Goal: Transaction & Acquisition: Purchase product/service

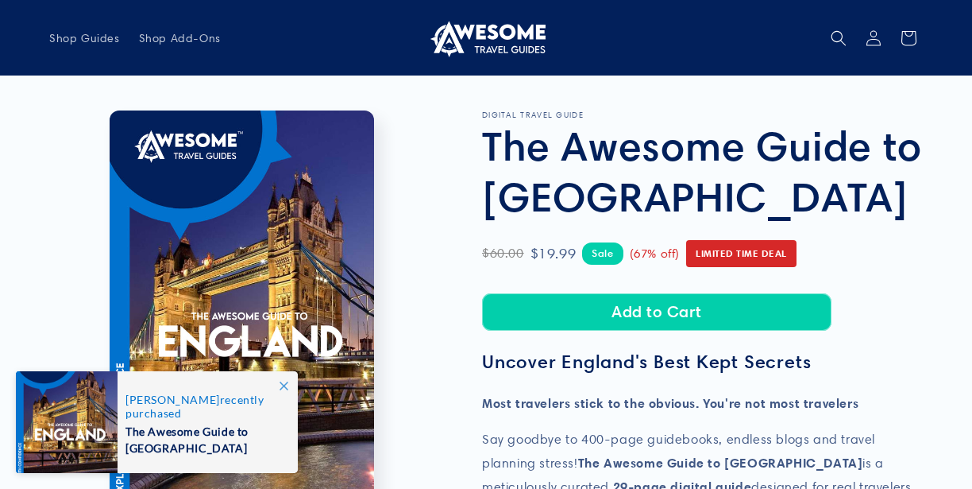
click at [280, 381] on icon at bounding box center [284, 385] width 9 height 9
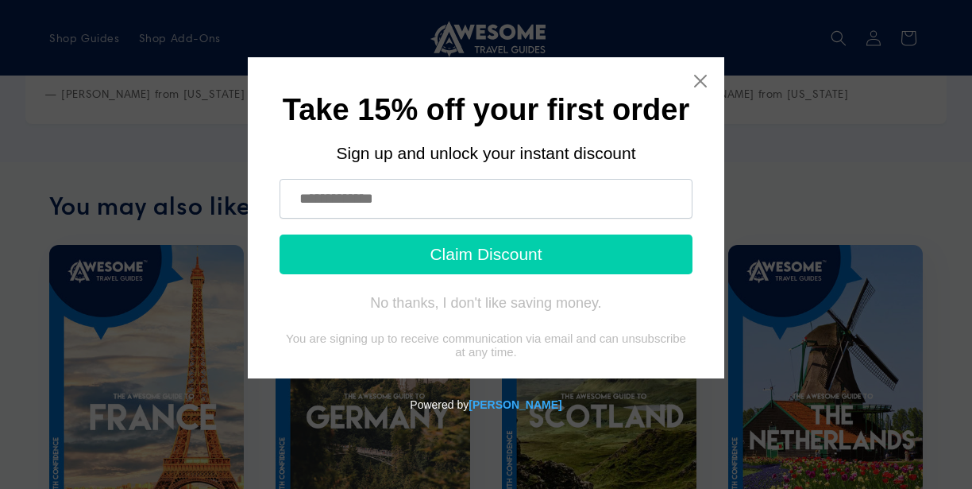
scroll to position [1157, 0]
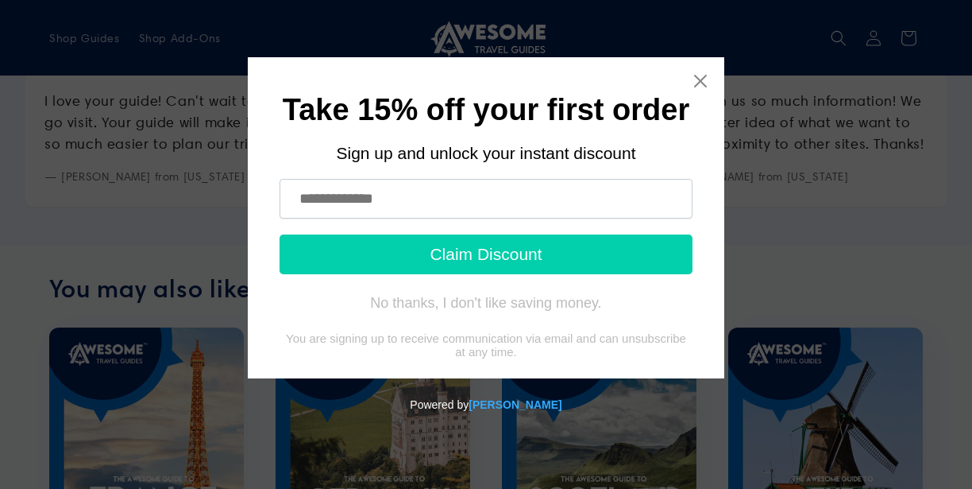
drag, startPoint x: 334, startPoint y: 203, endPoint x: 334, endPoint y: 190, distance: 12.7
click at [334, 197] on input "text" at bounding box center [486, 199] width 413 height 40
type input "**********"
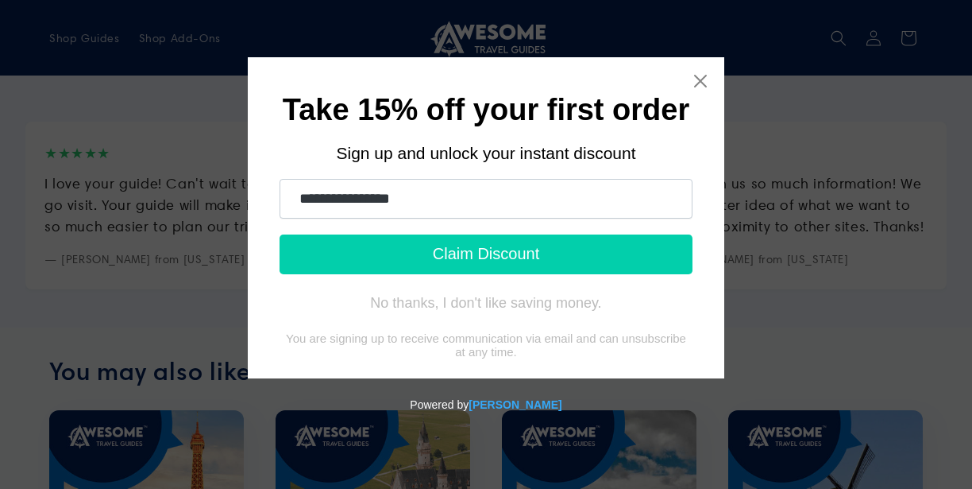
click at [462, 239] on button "Claim Discount" at bounding box center [486, 254] width 413 height 40
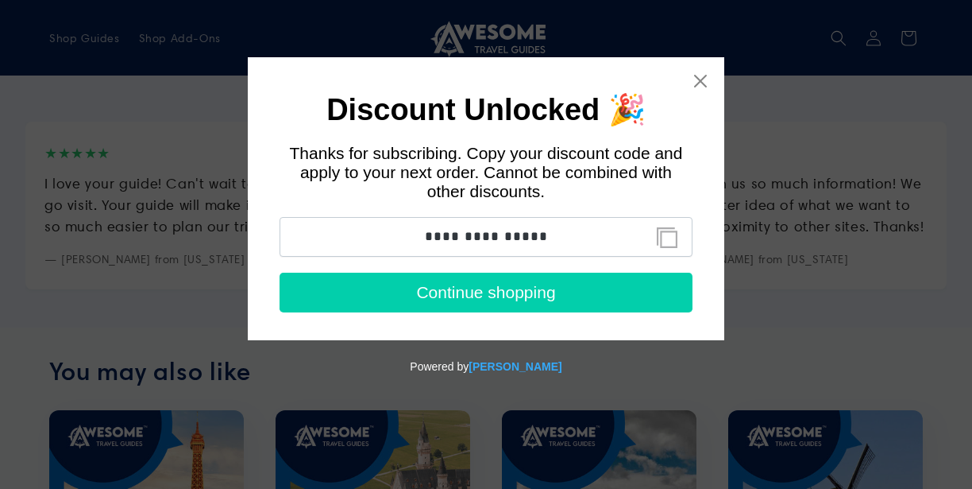
drag, startPoint x: 547, startPoint y: 236, endPoint x: 424, endPoint y: 233, distance: 122.4
click at [424, 233] on input "**********" at bounding box center [486, 237] width 413 height 40
click at [494, 300] on button "Continue shopping" at bounding box center [486, 292] width 413 height 40
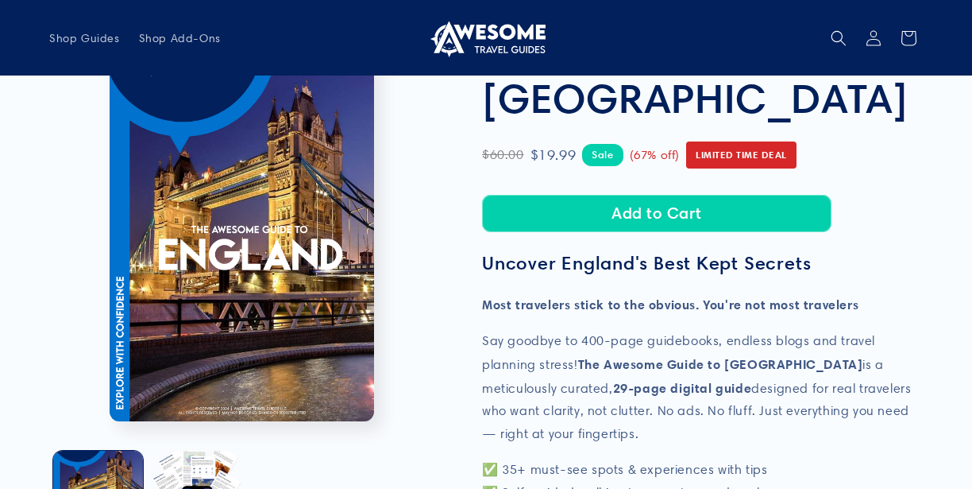
scroll to position [83, 0]
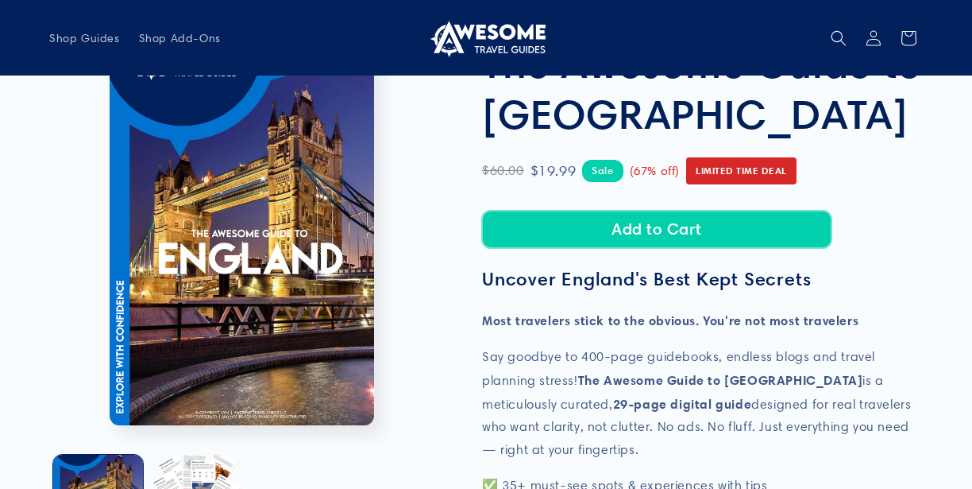
click at [700, 226] on button "Add to Cart" at bounding box center [657, 229] width 350 height 37
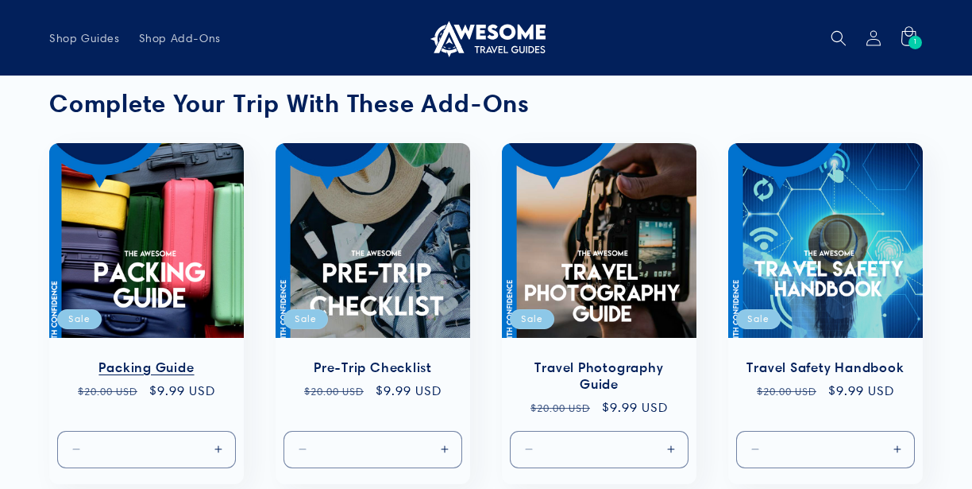
click at [127, 359] on link "Packing Guide" at bounding box center [146, 367] width 163 height 17
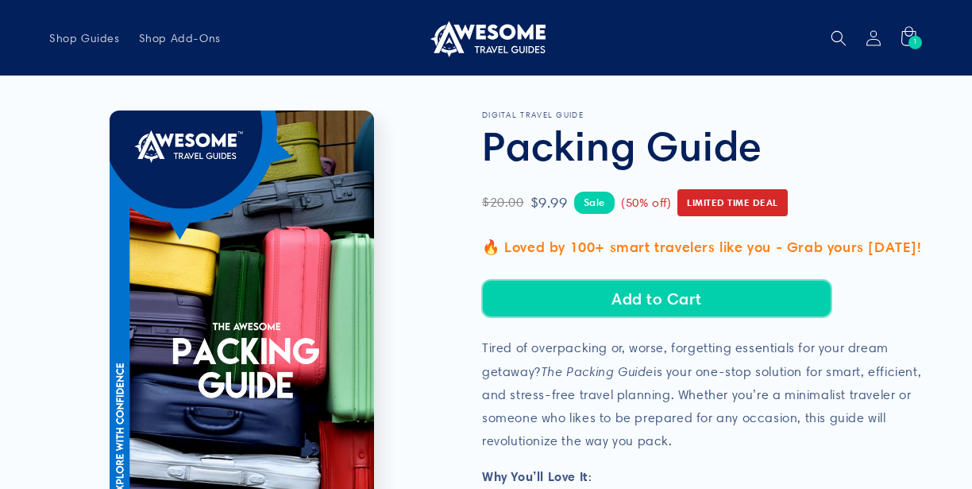
click at [655, 292] on button "Add to Cart" at bounding box center [657, 298] width 350 height 37
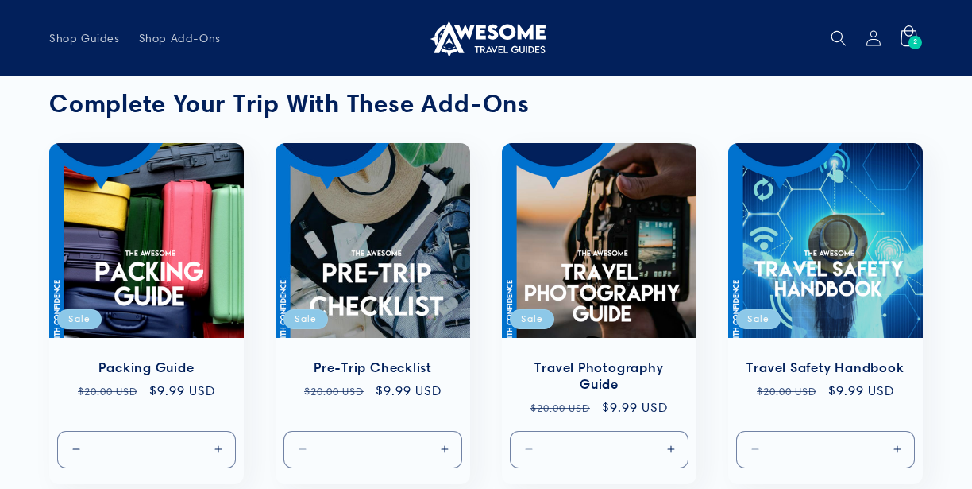
click at [907, 29] on icon at bounding box center [908, 37] width 37 height 37
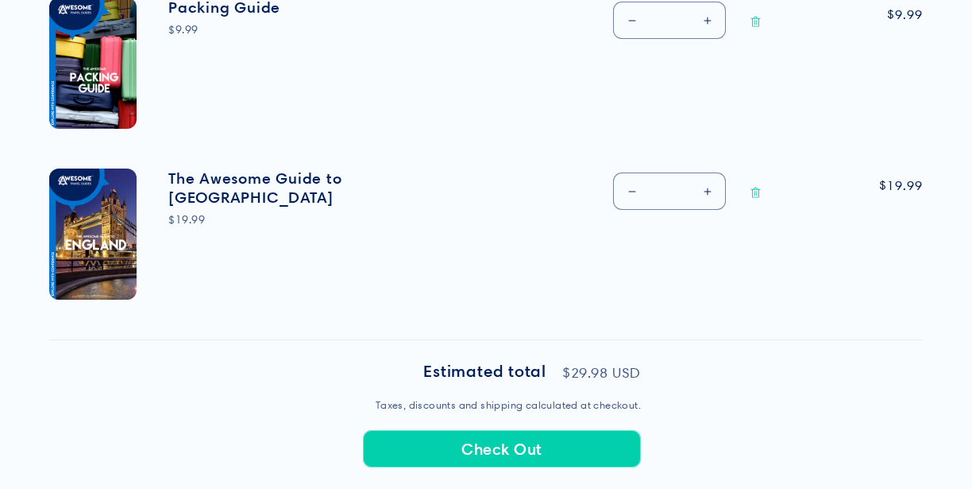
scroll to position [744, 0]
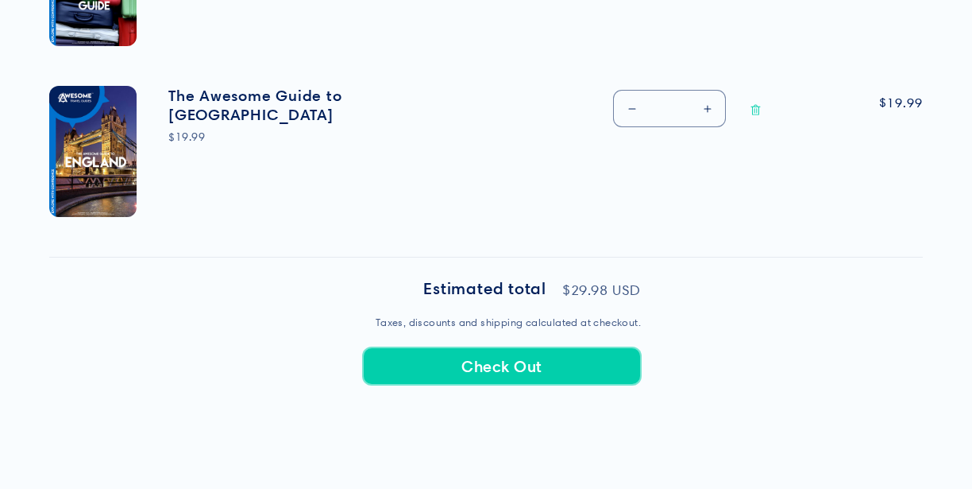
click at [477, 350] on button "Check Out" at bounding box center [502, 365] width 278 height 37
